Goal: Check status: Verify the current state of an ongoing process or item

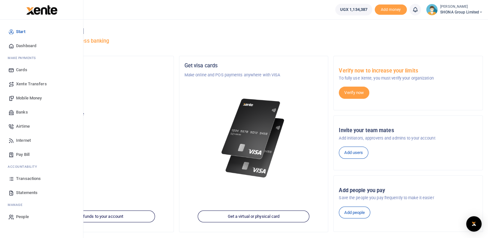
click at [32, 180] on span "Transactions" at bounding box center [28, 179] width 25 height 6
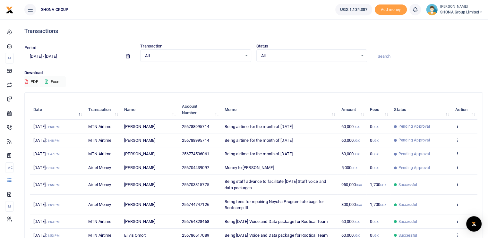
click at [68, 56] on input "[DATE] - [DATE]" at bounding box center [72, 56] width 97 height 11
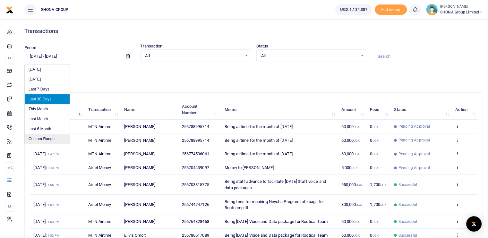
click at [39, 138] on li "Custom Range" at bounding box center [47, 139] width 45 height 10
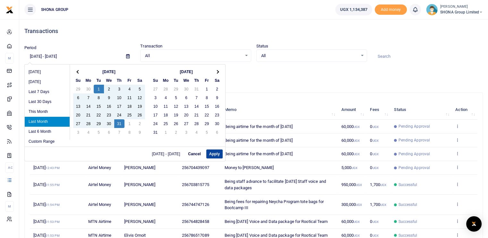
click at [211, 156] on button "Apply" at bounding box center [214, 154] width 16 height 9
type input "[DATE] - [DATE]"
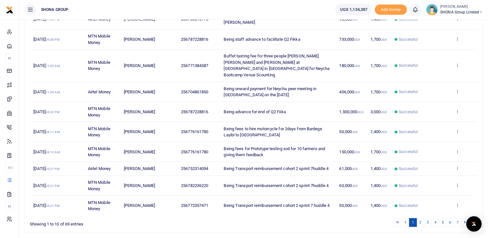
scroll to position [118, 0]
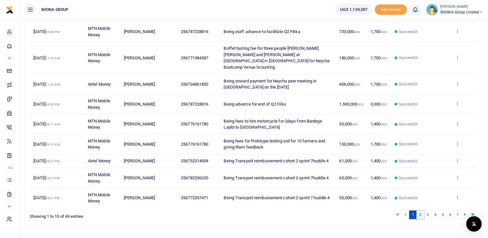
click at [421, 211] on link "2" at bounding box center [421, 215] width 8 height 9
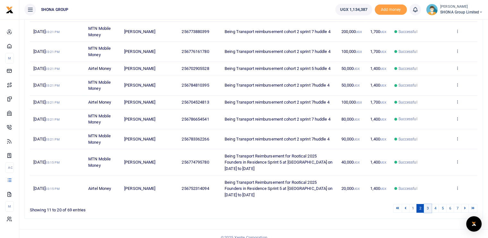
click at [428, 208] on link "3" at bounding box center [428, 208] width 8 height 9
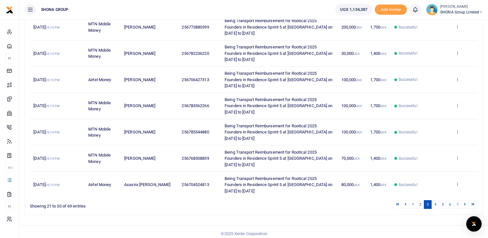
scroll to position [187, 0]
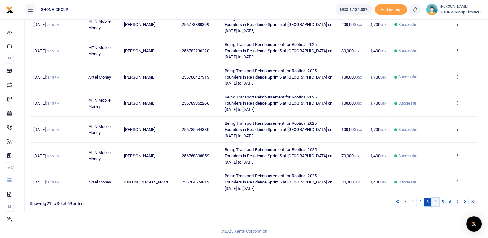
click at [434, 202] on link "4" at bounding box center [435, 202] width 8 height 9
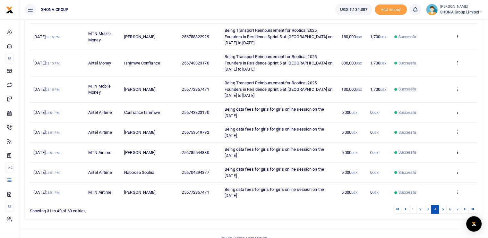
scroll to position [156, 0]
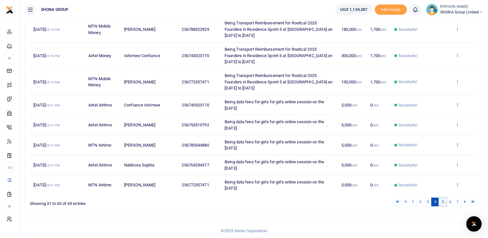
click at [443, 201] on link "5" at bounding box center [443, 202] width 8 height 9
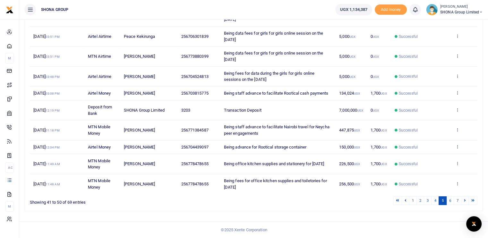
scroll to position [112, 0]
